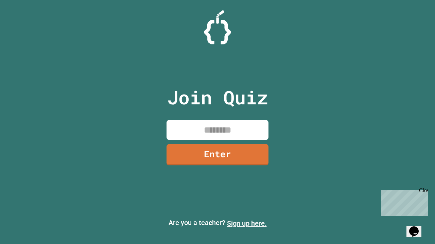
click at [246, 224] on link "Sign up here." at bounding box center [247, 224] width 40 height 8
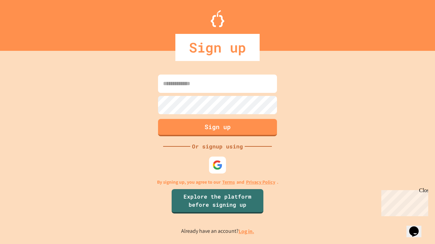
click at [246, 232] on link "Log in." at bounding box center [246, 231] width 16 height 7
